Goal: Task Accomplishment & Management: Manage account settings

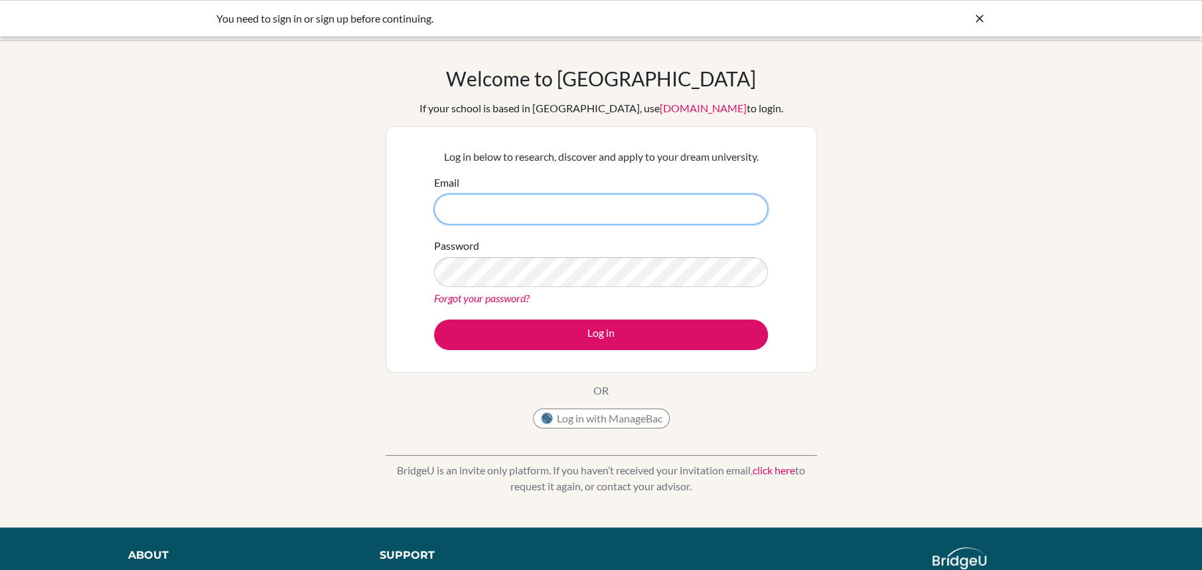
click at [590, 197] on input "Email" at bounding box center [601, 209] width 334 height 31
click at [640, 416] on button "Log in with ManageBac" at bounding box center [601, 418] width 137 height 20
click at [675, 215] on input "Email" at bounding box center [601, 209] width 334 height 31
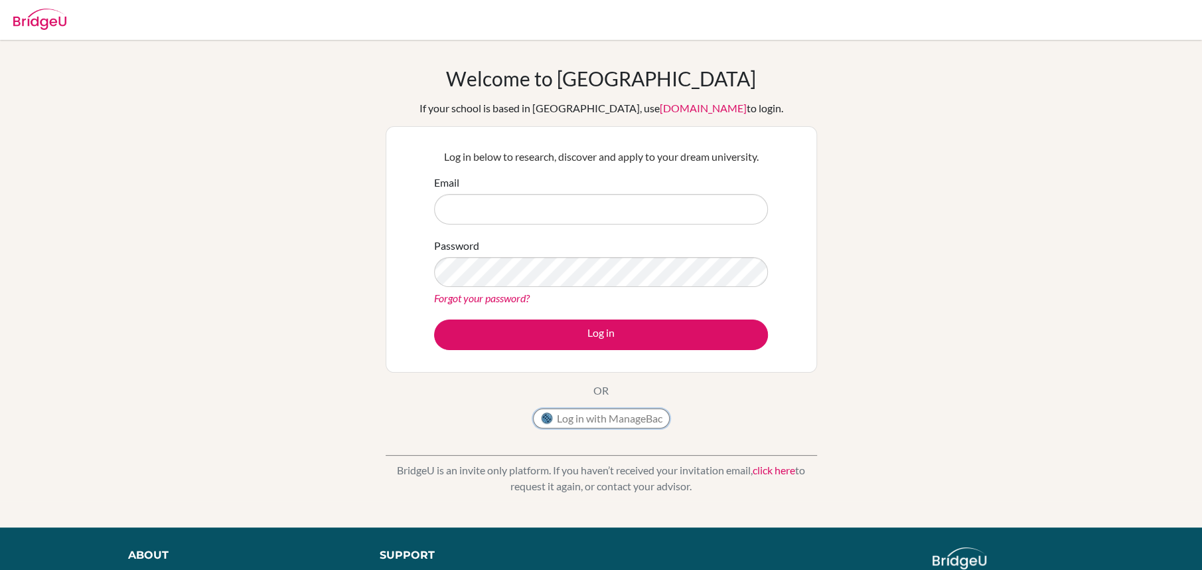
click at [648, 418] on button "Log in with ManageBac" at bounding box center [601, 418] width 137 height 20
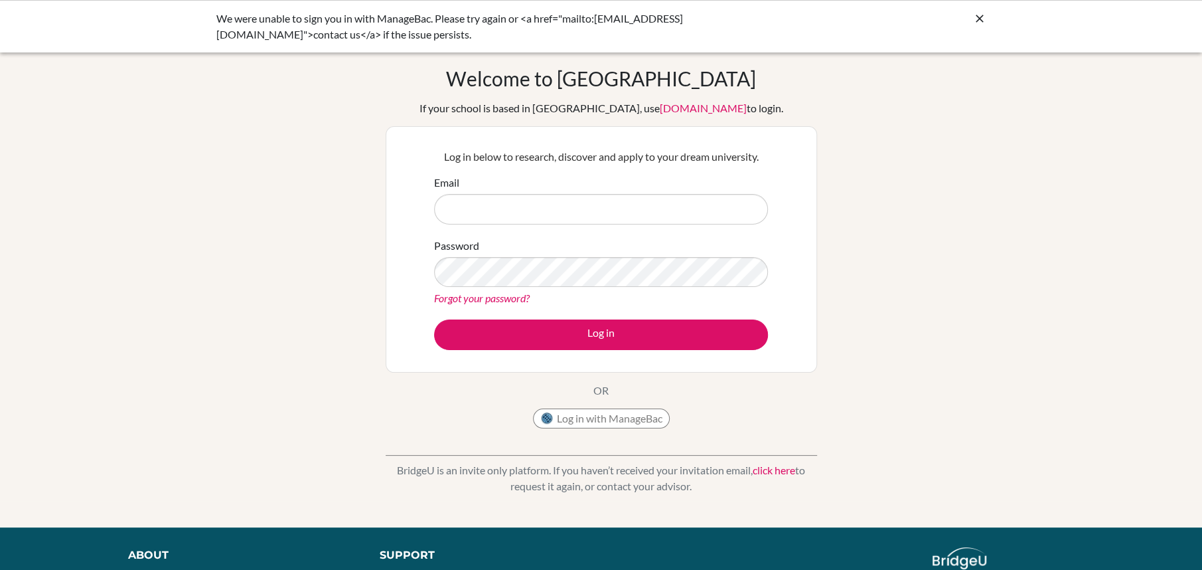
click at [538, 197] on input "Email" at bounding box center [601, 209] width 334 height 31
click at [553, 161] on p "Log in below to research, discover and apply to your dream university." at bounding box center [601, 157] width 334 height 16
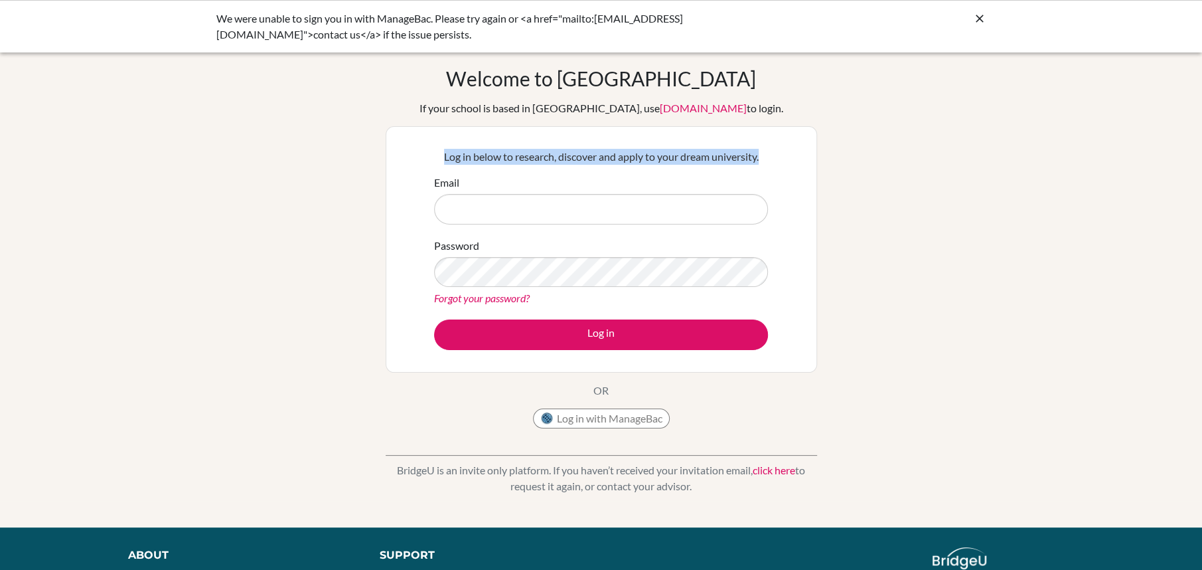
click at [553, 161] on p "Log in below to research, discover and apply to your dream university." at bounding box center [601, 157] width 334 height 16
drag, startPoint x: 553, startPoint y: 161, endPoint x: 552, endPoint y: 207, distance: 45.8
click at [552, 207] on div "Log in below to research, discover and apply to your dream university. Email Pa…" at bounding box center [601, 249] width 351 height 218
click at [534, 209] on input "Email" at bounding box center [601, 209] width 334 height 31
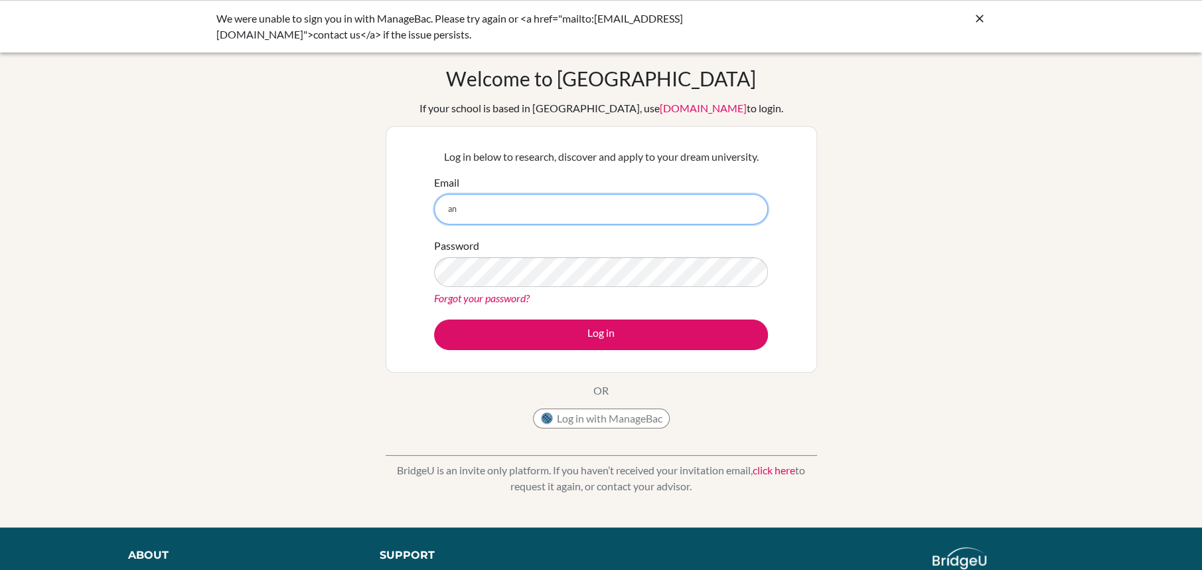
type input "a"
click at [979, 21] on icon at bounding box center [979, 18] width 13 height 13
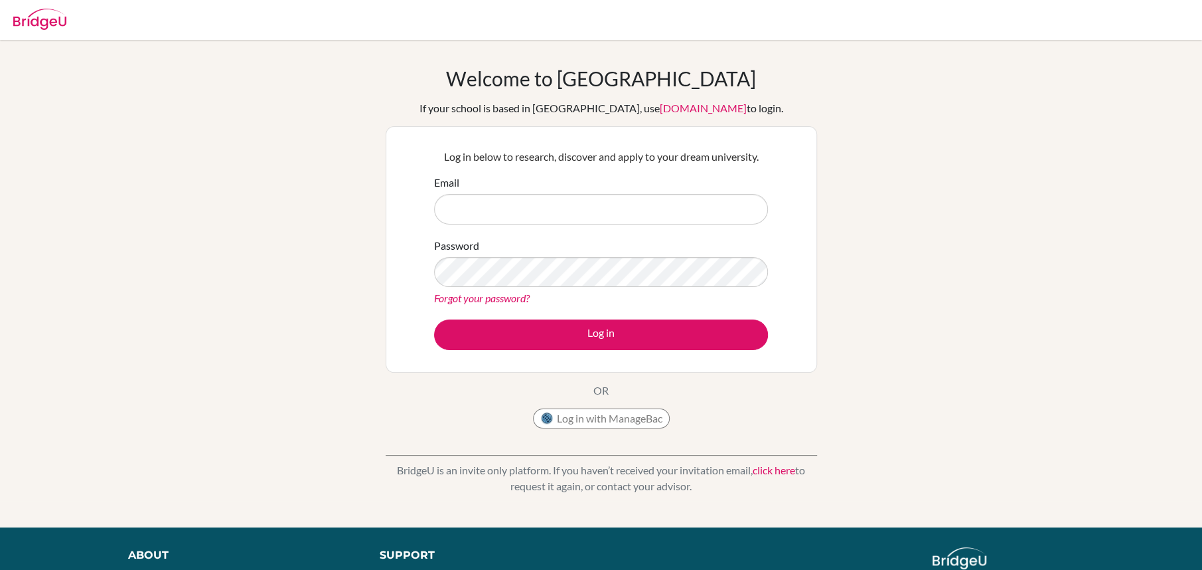
click at [60, 17] on img at bounding box center [39, 19] width 53 height 21
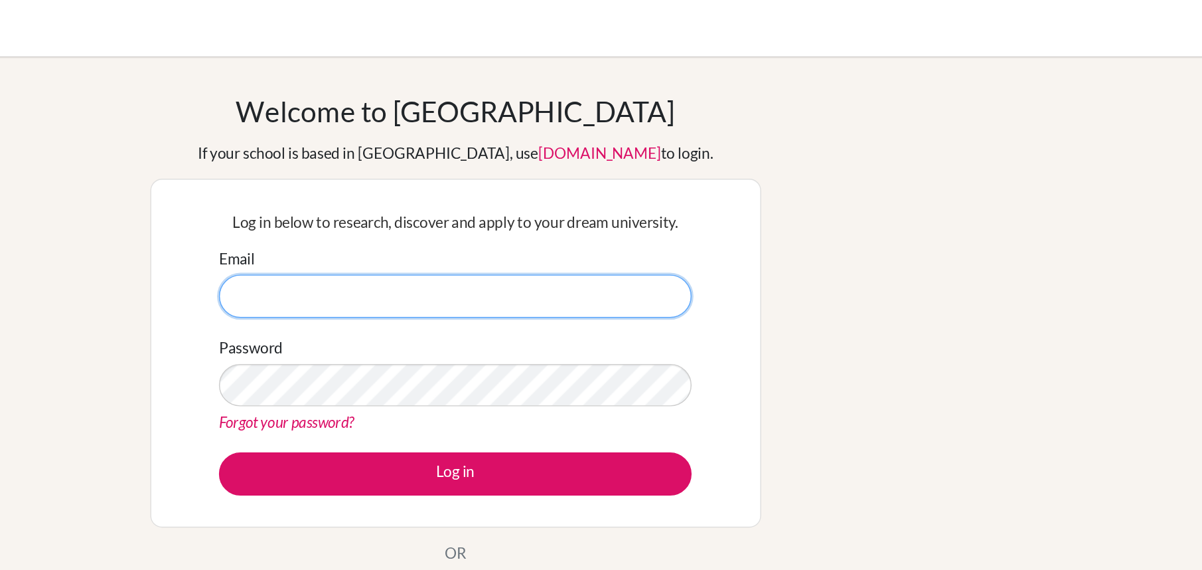
click at [675, 210] on input "Email" at bounding box center [601, 209] width 334 height 31
